Goal: Transaction & Acquisition: Book appointment/travel/reservation

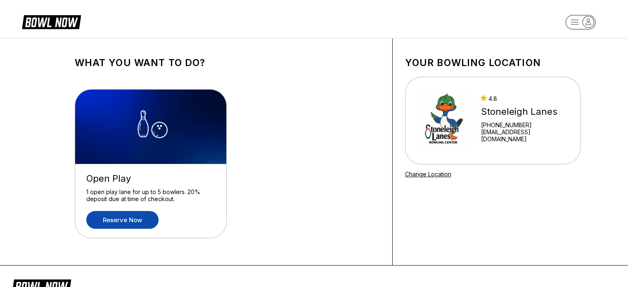
click at [127, 221] on link "Reserve now" at bounding box center [122, 220] width 72 height 18
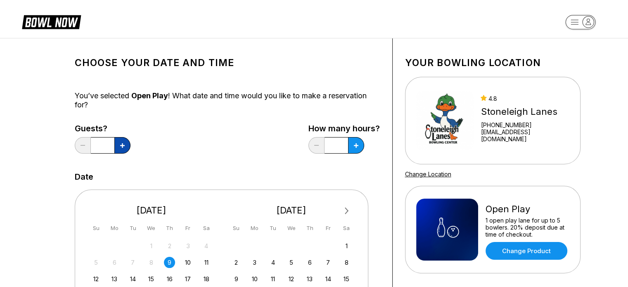
click at [117, 144] on button at bounding box center [122, 145] width 16 height 17
type input "*"
click at [185, 109] on div "You’ve selected Open Play ! What date and time would you like to make a reserva…" at bounding box center [227, 100] width 305 height 18
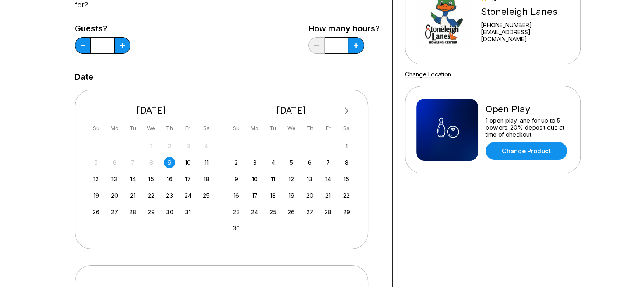
scroll to position [116, 0]
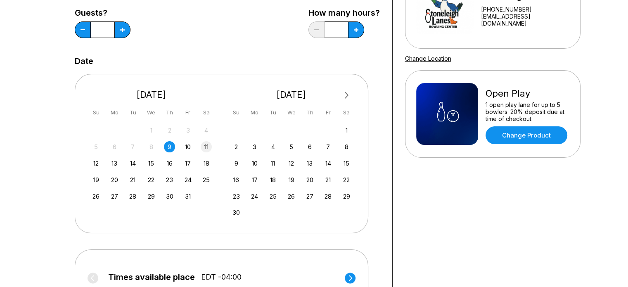
click at [203, 147] on div "11" at bounding box center [206, 146] width 11 height 11
click at [71, 117] on div "Choose your Date and time You’ve selected Open Play ! What date and time would …" at bounding box center [227, 166] width 331 height 487
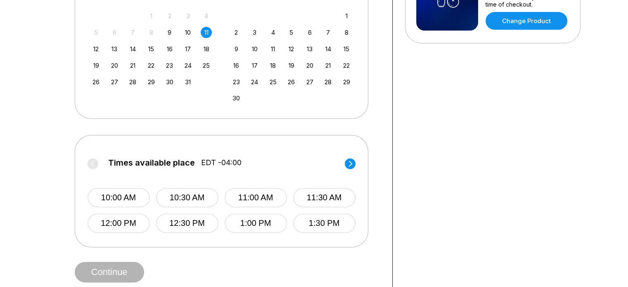
scroll to position [231, 0]
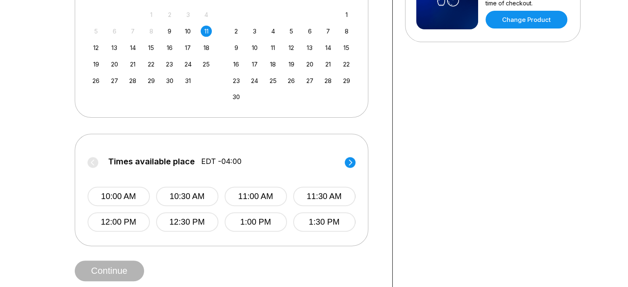
click at [351, 159] on circle at bounding box center [350, 162] width 11 height 11
click at [250, 193] on button "3:00 PM" at bounding box center [256, 196] width 62 height 19
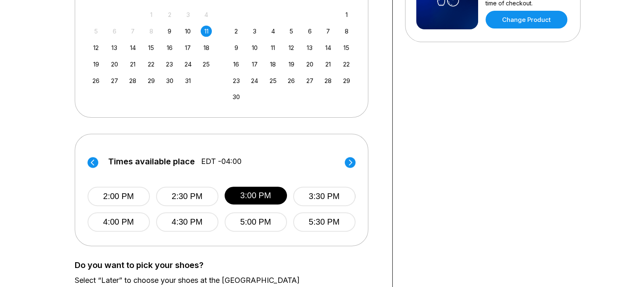
click at [7, 251] on div "Choose your Date and time You’ve selected Open Play ! What date and time would …" at bounding box center [314, 84] width 628 height 554
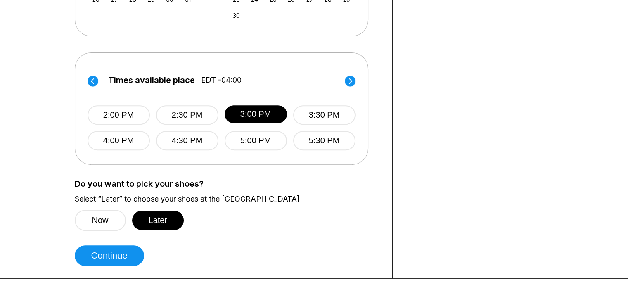
scroll to position [314, 0]
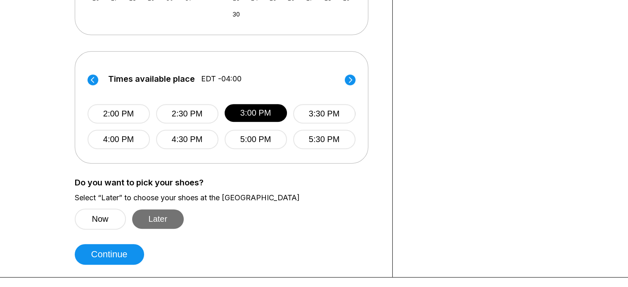
click at [170, 219] on button "Later" at bounding box center [158, 218] width 52 height 19
click at [155, 224] on button "Later" at bounding box center [158, 218] width 52 height 19
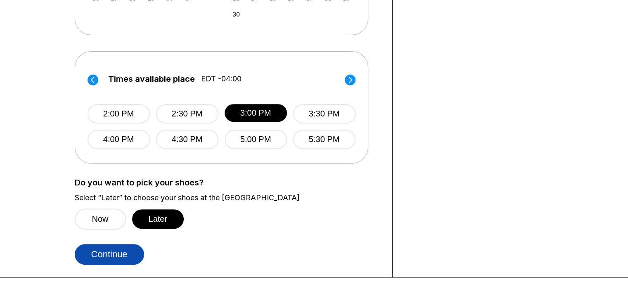
click at [120, 256] on button "Continue" at bounding box center [109, 254] width 69 height 21
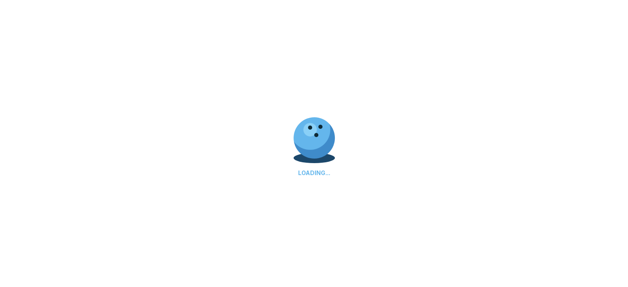
select select "**"
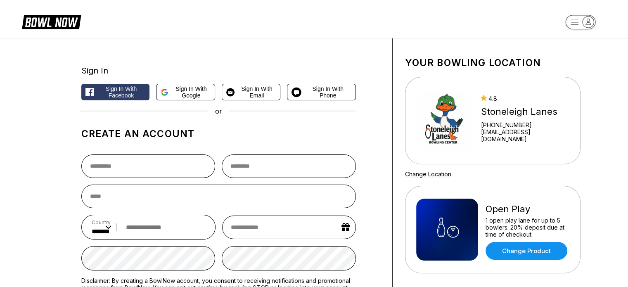
click at [60, 153] on div "Sign In Sign in with Facebook Sign in with Google Sign in with Email Sign in wi…" at bounding box center [314, 220] width 537 height 364
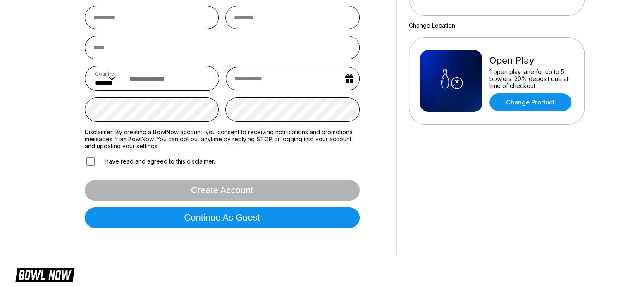
scroll to position [132, 0]
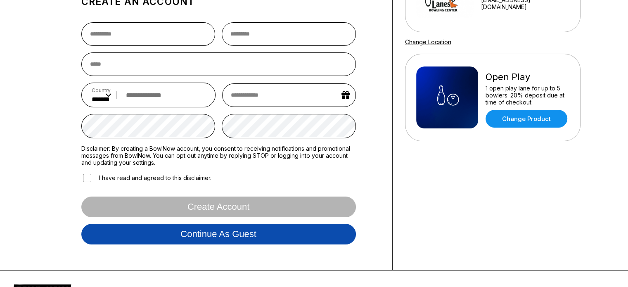
click at [147, 238] on button "Continue as guest" at bounding box center [218, 234] width 275 height 21
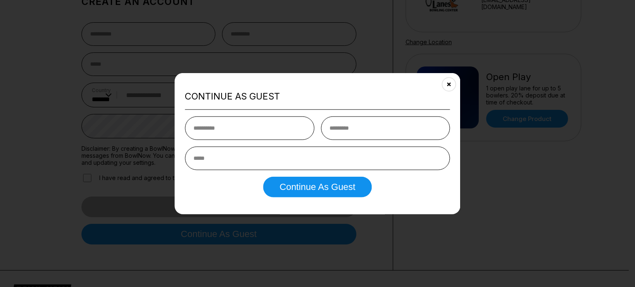
click at [229, 131] on input "text" at bounding box center [249, 129] width 129 height 24
type input "******"
type input "****"
click at [267, 157] on input "email" at bounding box center [317, 159] width 265 height 24
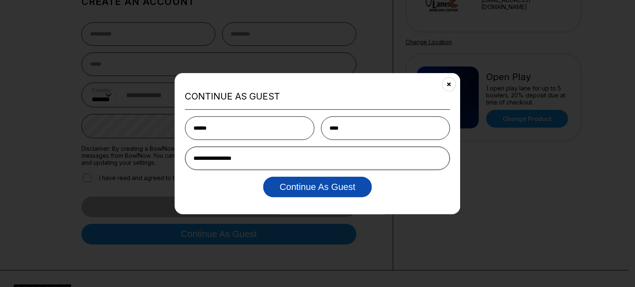
type input "**********"
click at [282, 186] on button "Continue as Guest" at bounding box center [317, 187] width 109 height 21
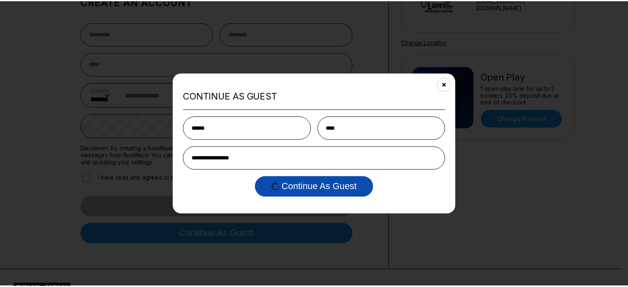
scroll to position [0, 0]
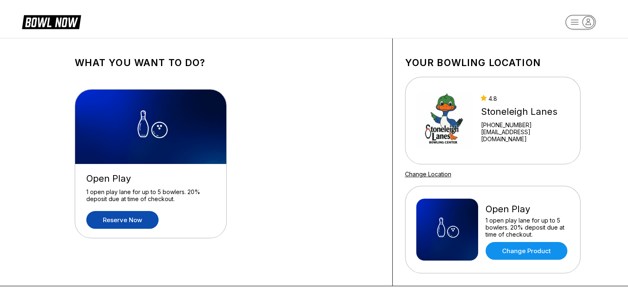
click at [589, 19] on icon "button" at bounding box center [588, 22] width 5 height 6
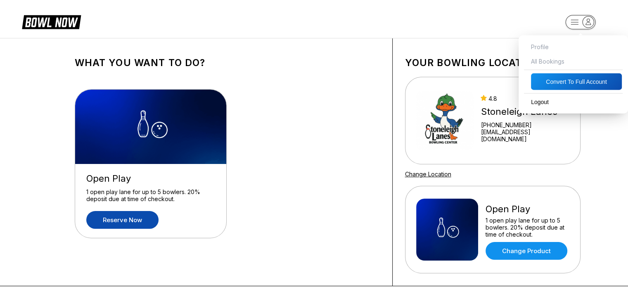
click at [355, 68] on h1 "What you want to do?" at bounding box center [227, 63] width 305 height 12
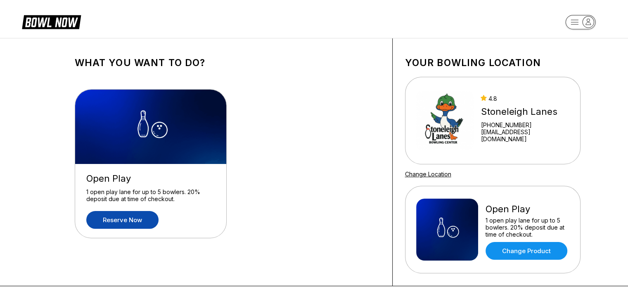
click at [131, 221] on link "Reserve now" at bounding box center [122, 220] width 72 height 18
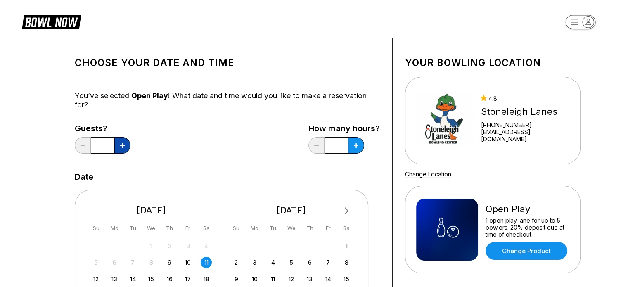
click at [119, 148] on button at bounding box center [122, 145] width 16 height 17
type input "*"
click at [23, 138] on div "Choose your Date and time You’ve selected Open Play ! What date and time would …" at bounding box center [314, 282] width 628 height 488
click at [245, 139] on div "Guests? * How many hours? *" at bounding box center [227, 141] width 305 height 34
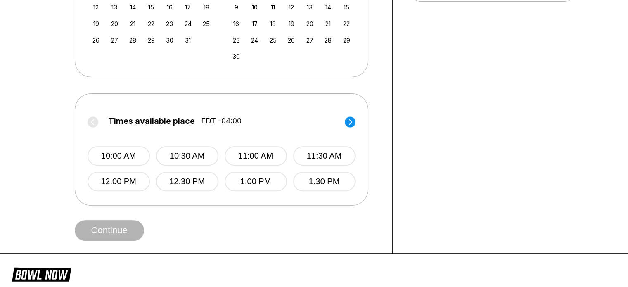
scroll to position [306, 0]
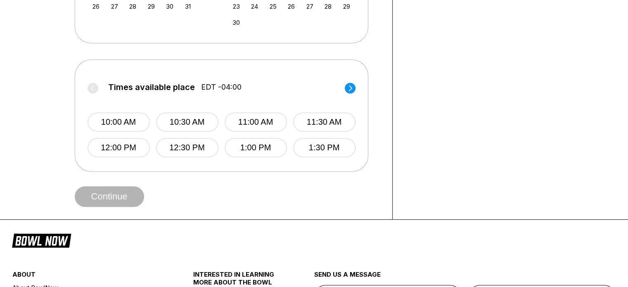
click at [347, 89] on circle at bounding box center [350, 88] width 11 height 11
click at [246, 127] on button "3:00 PM" at bounding box center [256, 121] width 62 height 19
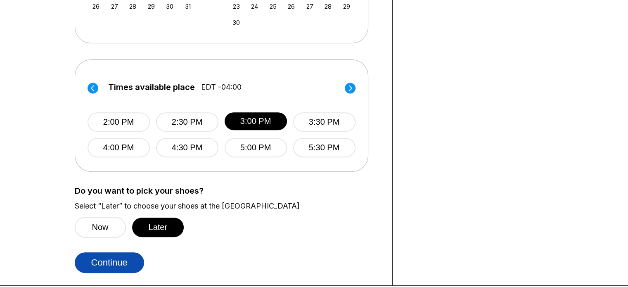
click at [123, 267] on button "Continue" at bounding box center [109, 262] width 69 height 21
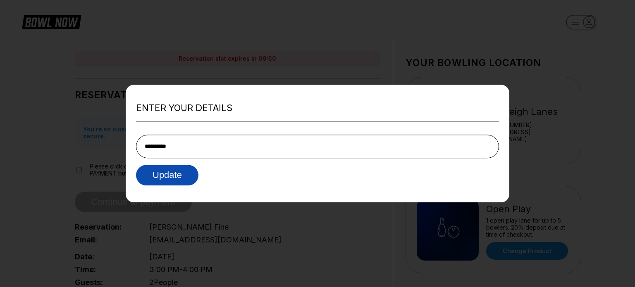
type input "**********"
click at [164, 176] on button "Update" at bounding box center [167, 175] width 62 height 21
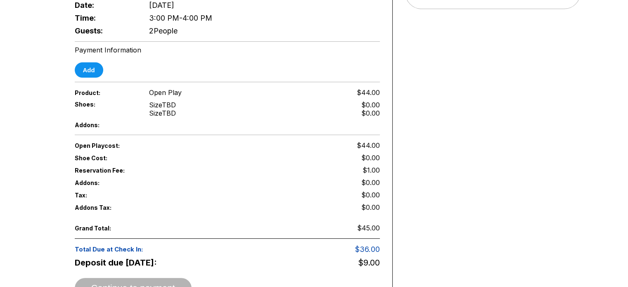
scroll to position [281, 0]
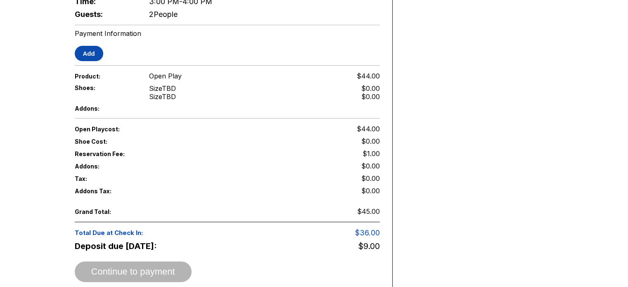
click at [90, 51] on button "Add" at bounding box center [89, 53] width 29 height 15
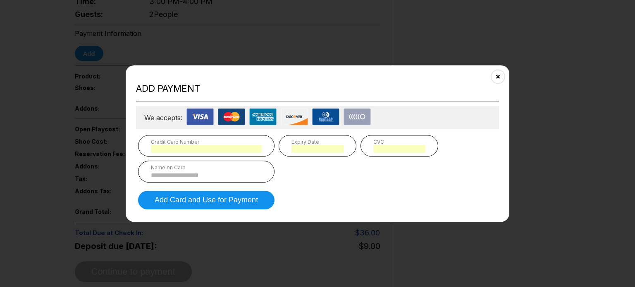
click at [240, 166] on div "Name on Card" at bounding box center [206, 167] width 111 height 6
click at [240, 172] on input at bounding box center [206, 175] width 111 height 7
type input "**********"
type input "*"
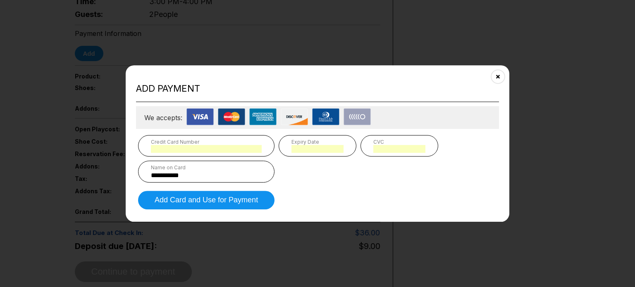
type input "*"
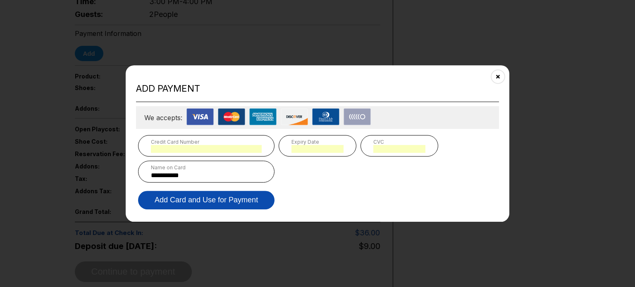
click at [228, 205] on button "Add Card and Use for Payment" at bounding box center [206, 200] width 136 height 19
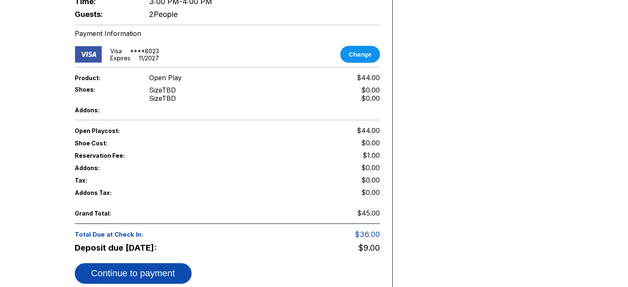
click at [172, 263] on button "Continue to payment" at bounding box center [133, 273] width 117 height 21
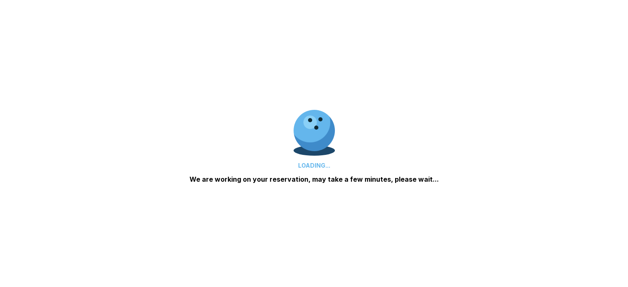
scroll to position [0, 0]
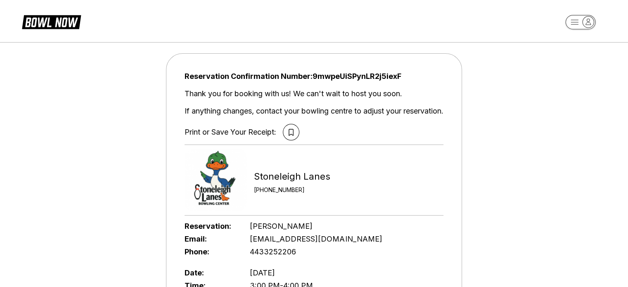
click at [362, 105] on div "Reservation Confirmation Number: 9mwpeUiSPynLR2j5iexF Thank you for booking wit…" at bounding box center [314, 106] width 259 height 69
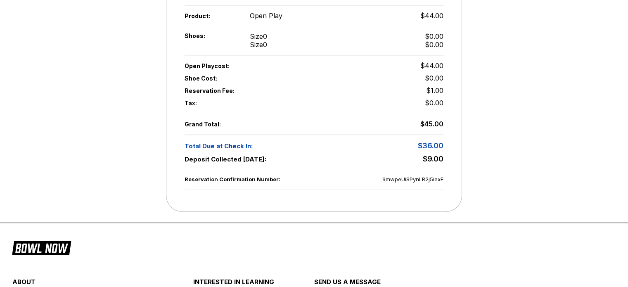
scroll to position [298, 0]
